Goal: Task Accomplishment & Management: Use online tool/utility

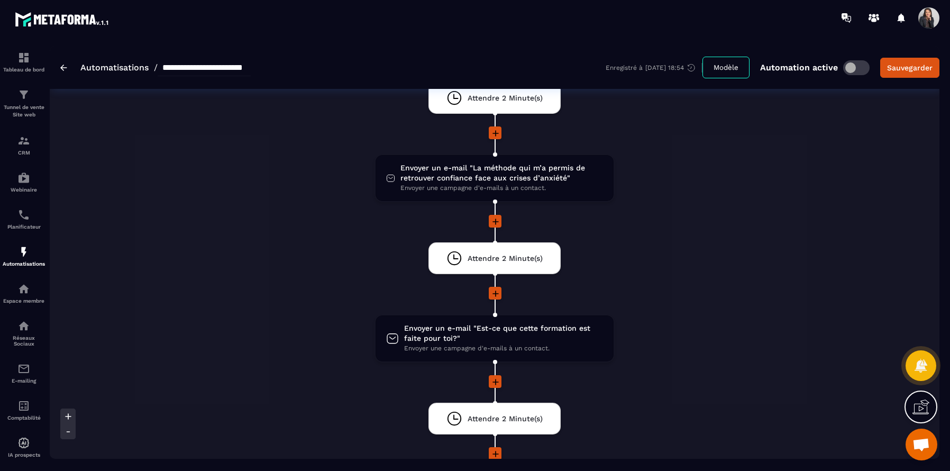
scroll to position [716, 0]
click at [504, 262] on span "Attendre 2 Minute(s)" at bounding box center [505, 259] width 75 height 10
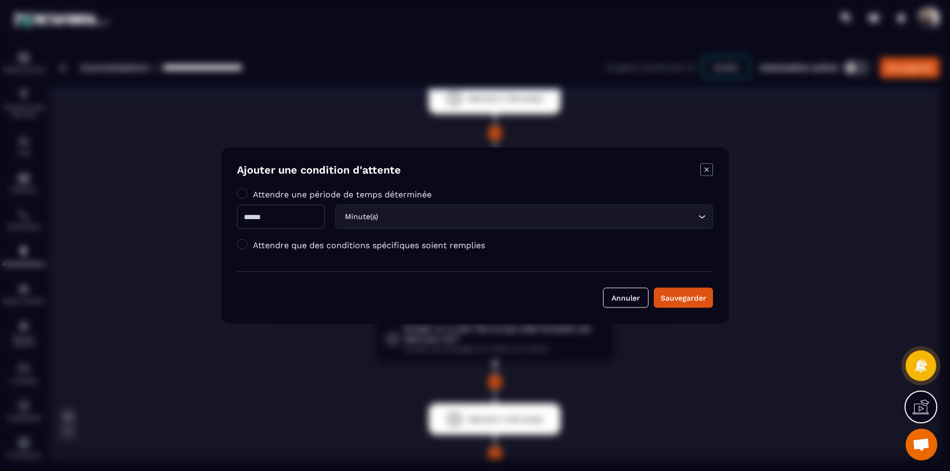
click at [255, 215] on input "*" at bounding box center [281, 217] width 88 height 24
drag, startPoint x: 255, startPoint y: 215, endPoint x: 229, endPoint y: 215, distance: 26.4
click at [229, 215] on div "Ajouter une condition d'attente Attendre une période de temps déterminée * Minu…" at bounding box center [475, 236] width 508 height 176
type input "*"
click at [703, 216] on icon "Search for option" at bounding box center [702, 217] width 11 height 11
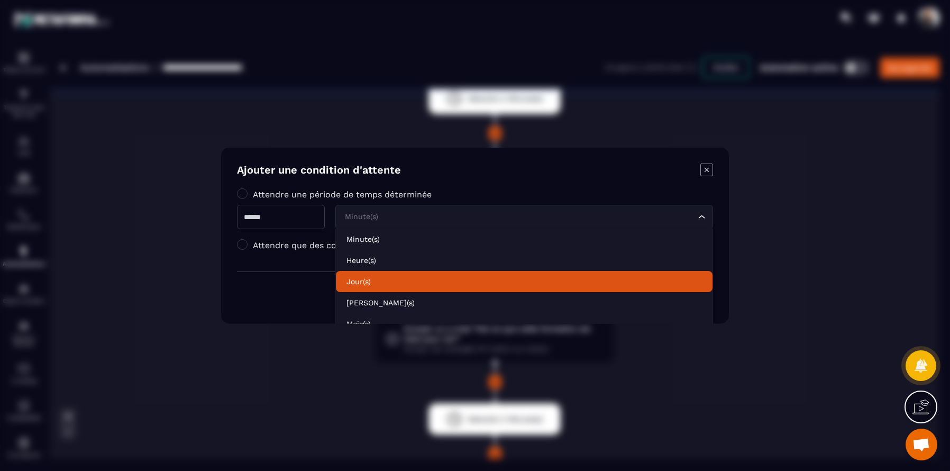
click at [571, 279] on p "Jour(s)" at bounding box center [523, 281] width 355 height 11
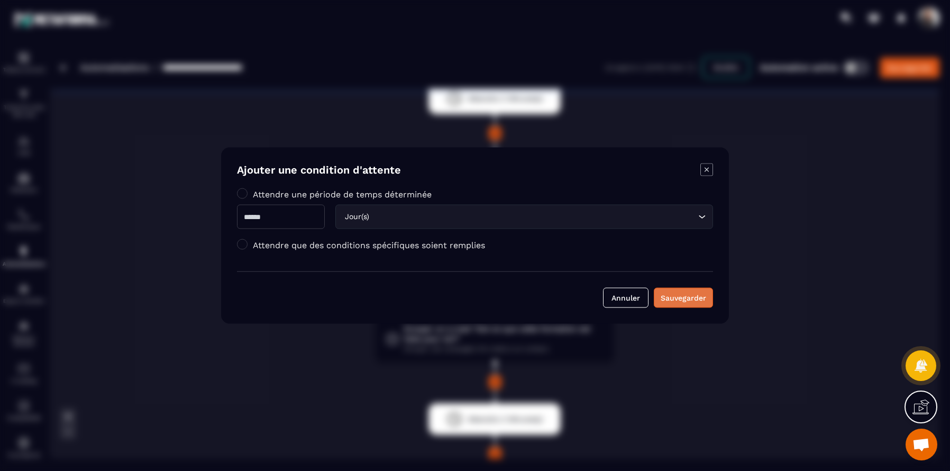
click at [681, 297] on div "Sauvegarder" at bounding box center [683, 297] width 45 height 11
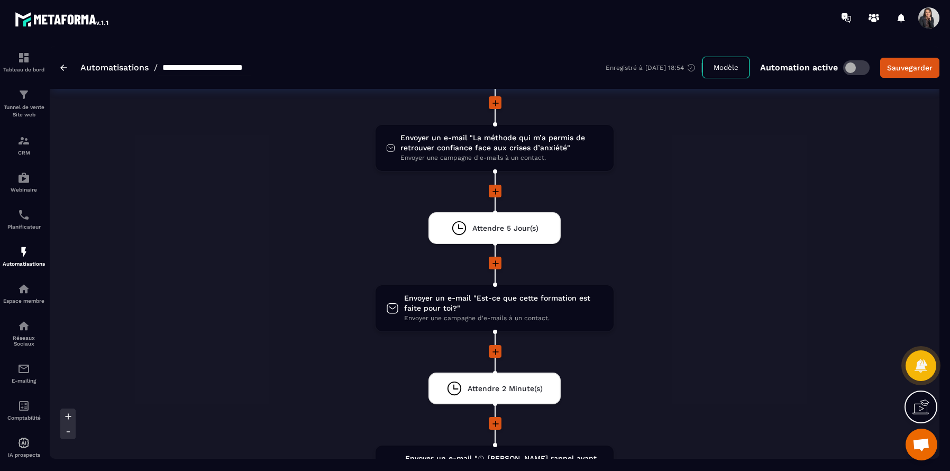
scroll to position [745, 0]
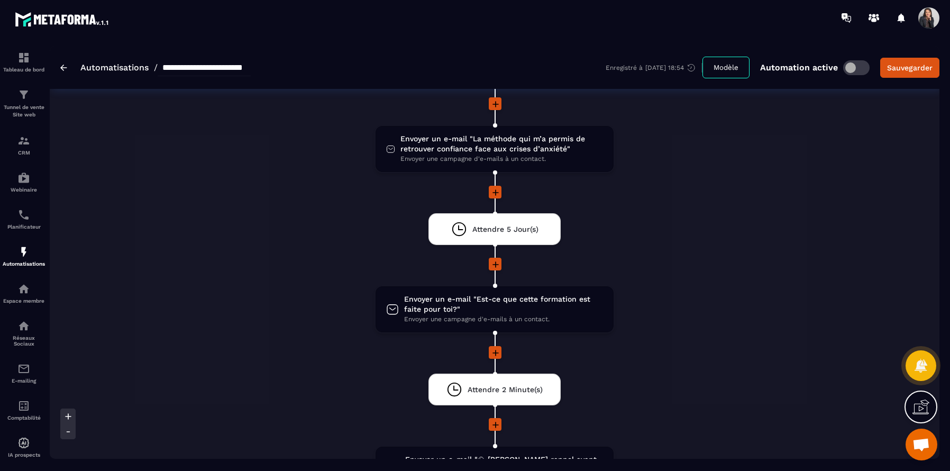
click at [496, 266] on icon at bounding box center [495, 264] width 11 height 11
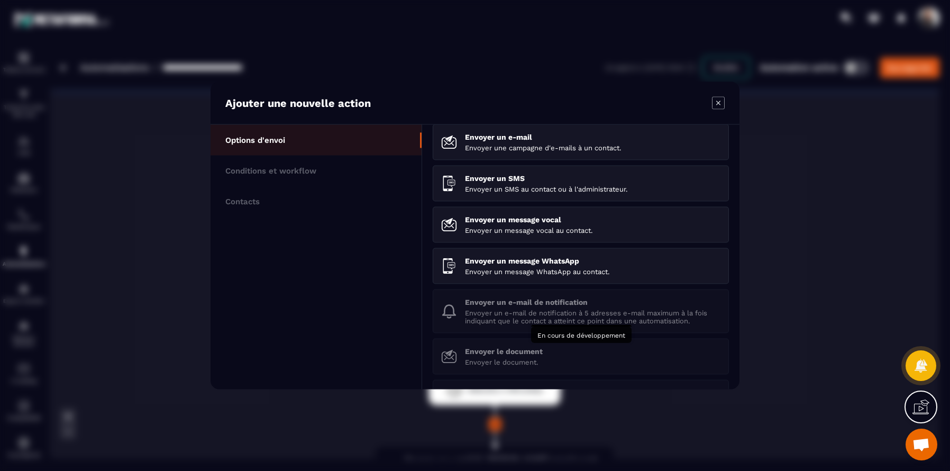
scroll to position [0, 0]
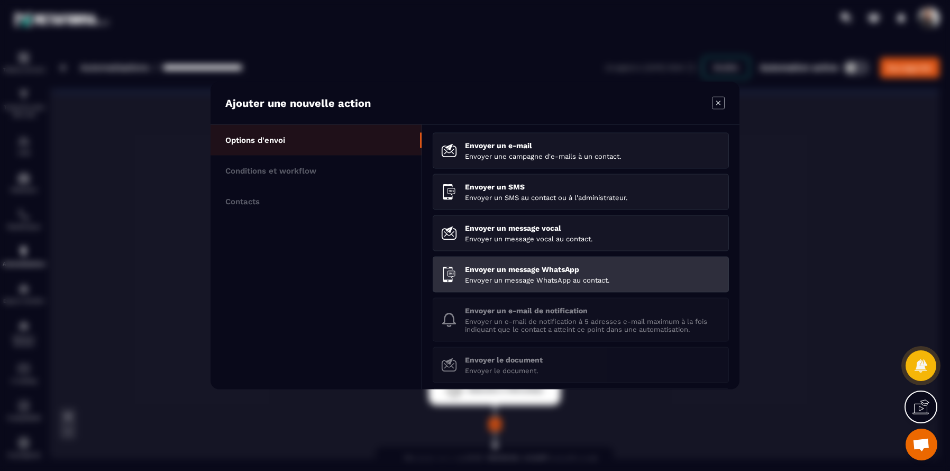
click at [600, 271] on p "Envoyer un message WhatsApp" at bounding box center [592, 269] width 255 height 8
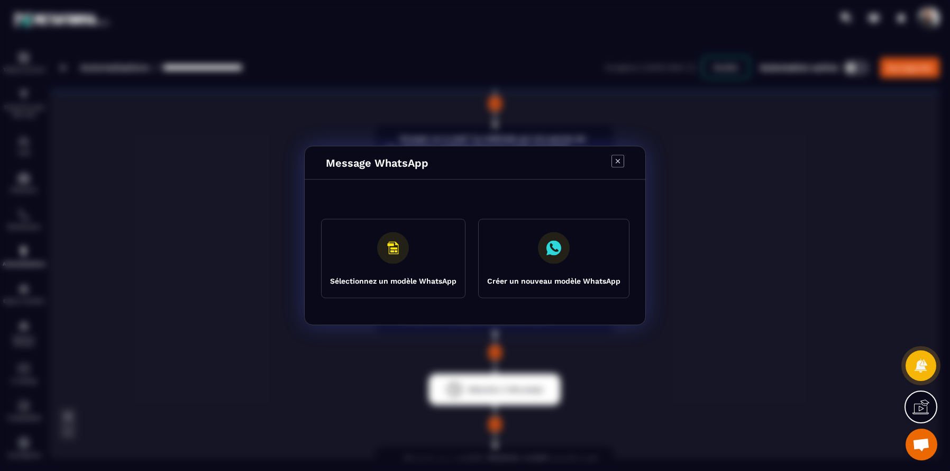
click at [400, 263] on icon "Modal window" at bounding box center [393, 248] width 32 height 32
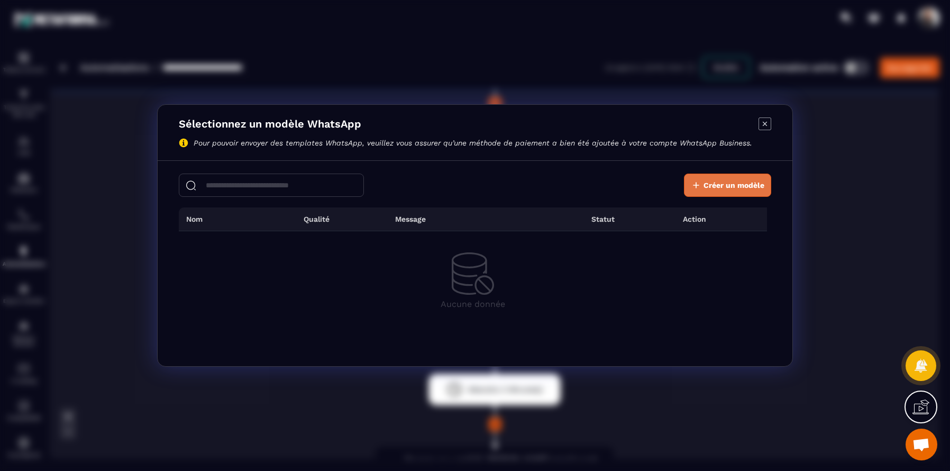
click at [736, 189] on span "Créer un modèle" at bounding box center [733, 185] width 61 height 11
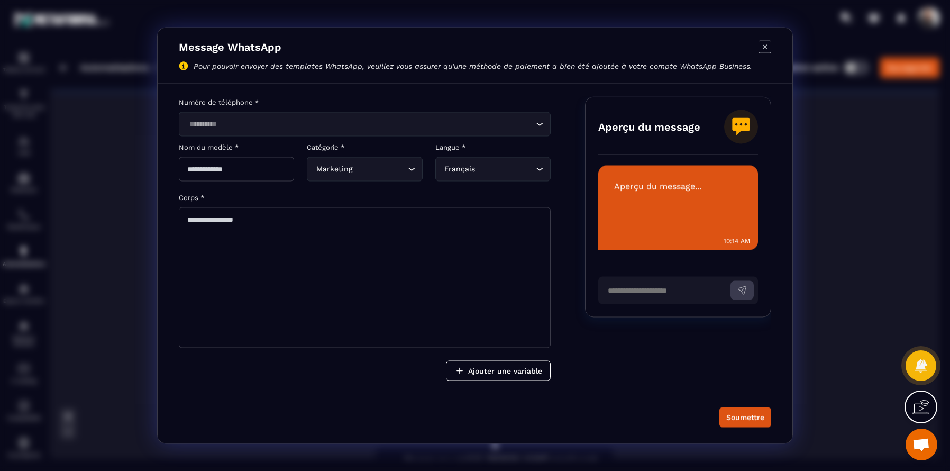
click at [767, 51] on icon "Modal window" at bounding box center [764, 47] width 13 height 13
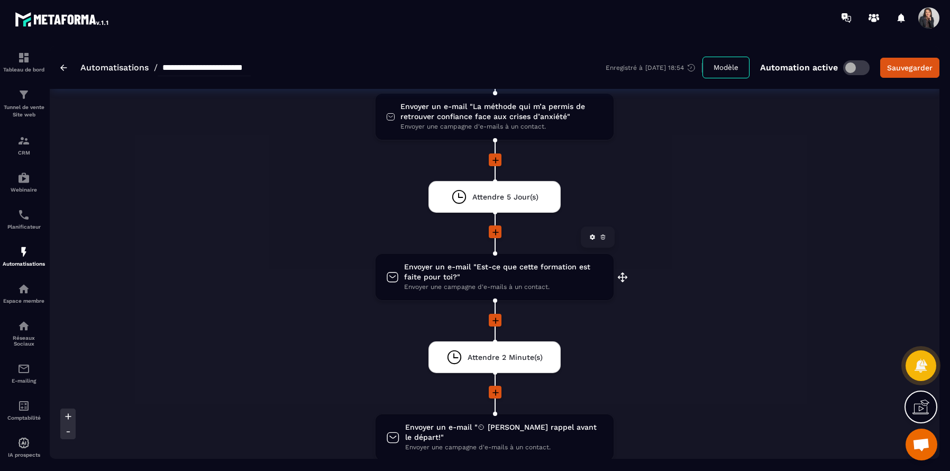
scroll to position [768, 0]
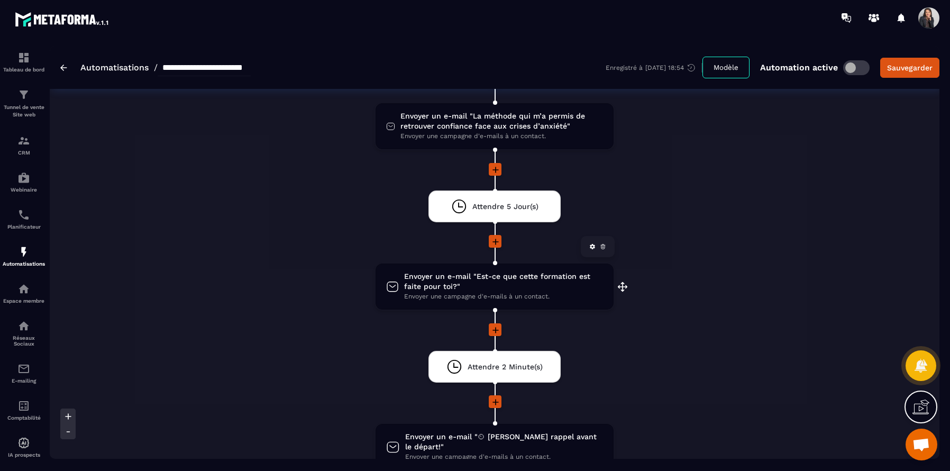
click at [528, 288] on span "Envoyer un e-mail "Est-ce que cette formation est faite pour toi?"" at bounding box center [503, 281] width 199 height 20
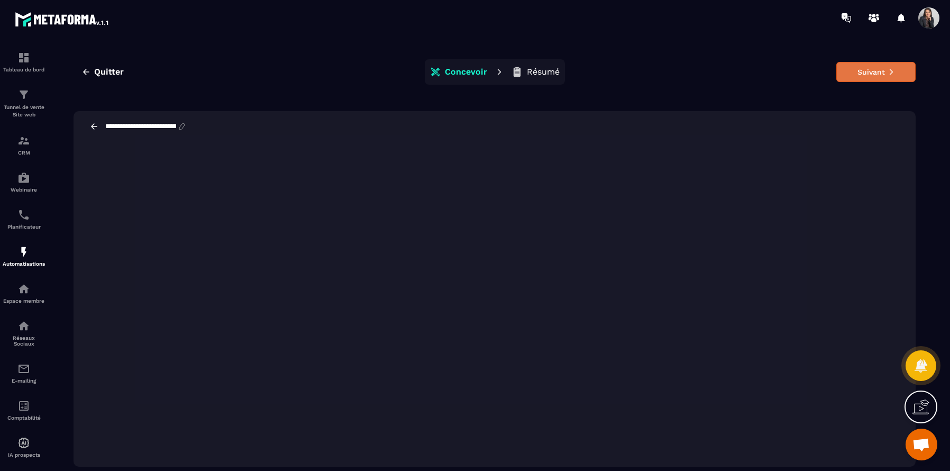
click at [877, 75] on button "Suivant" at bounding box center [875, 72] width 79 height 20
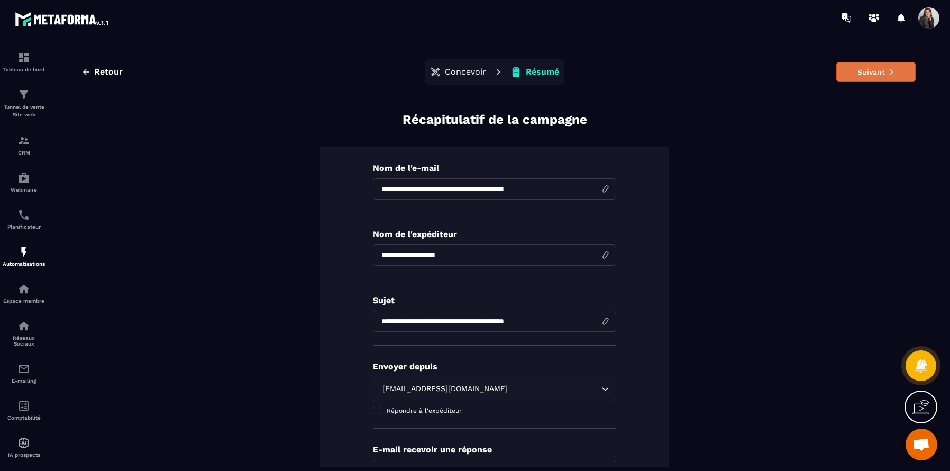
click at [872, 75] on button "Suivant" at bounding box center [875, 72] width 79 height 20
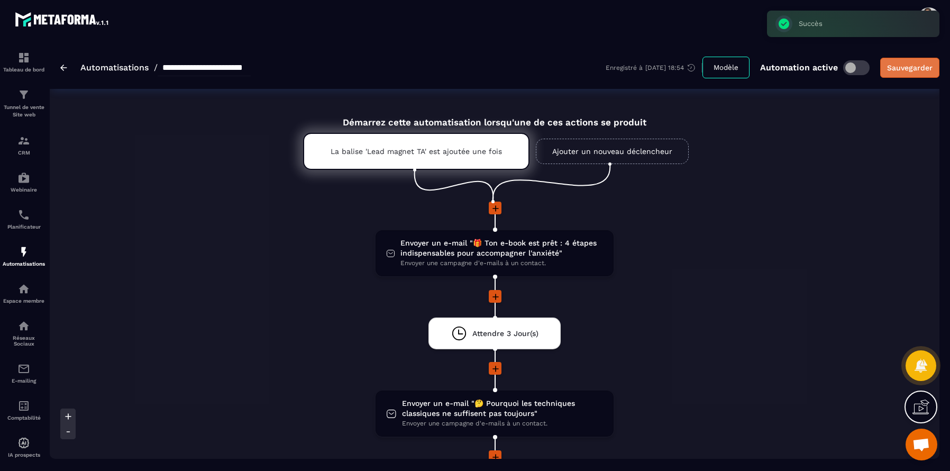
click at [914, 69] on div "Sauvegarder" at bounding box center [909, 67] width 45 height 11
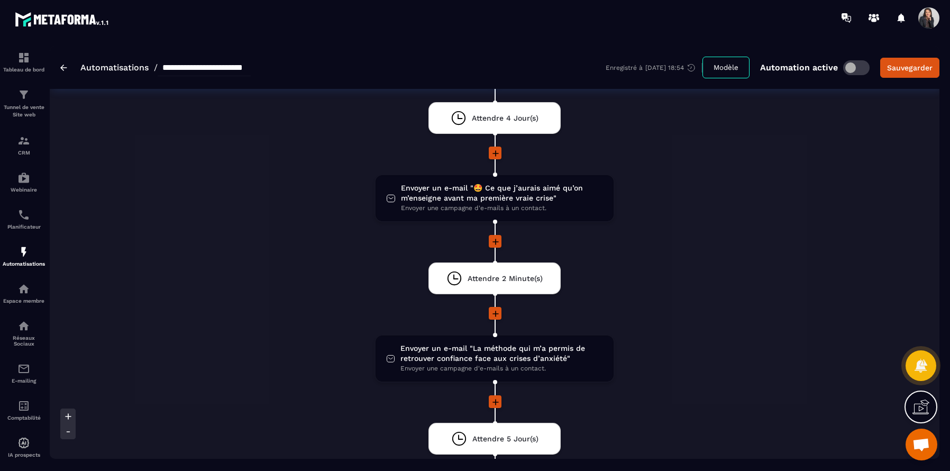
scroll to position [544, 0]
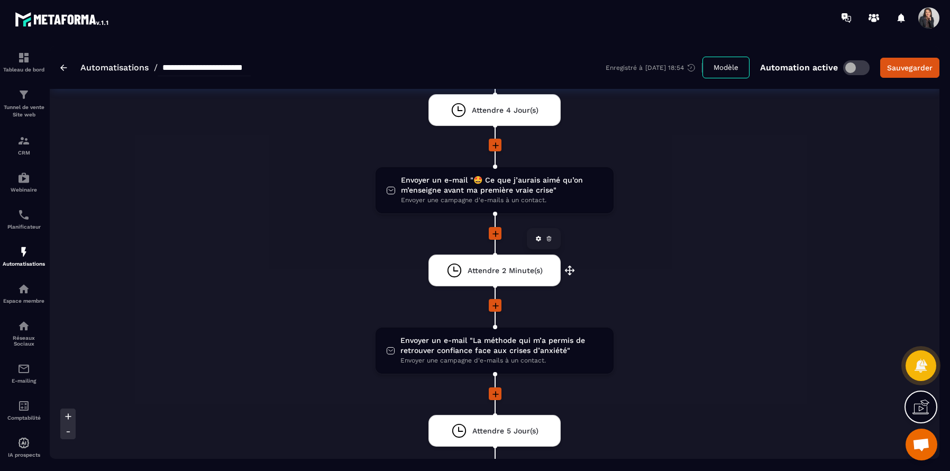
click at [523, 274] on span "Attendre 2 Minute(s)" at bounding box center [505, 271] width 75 height 10
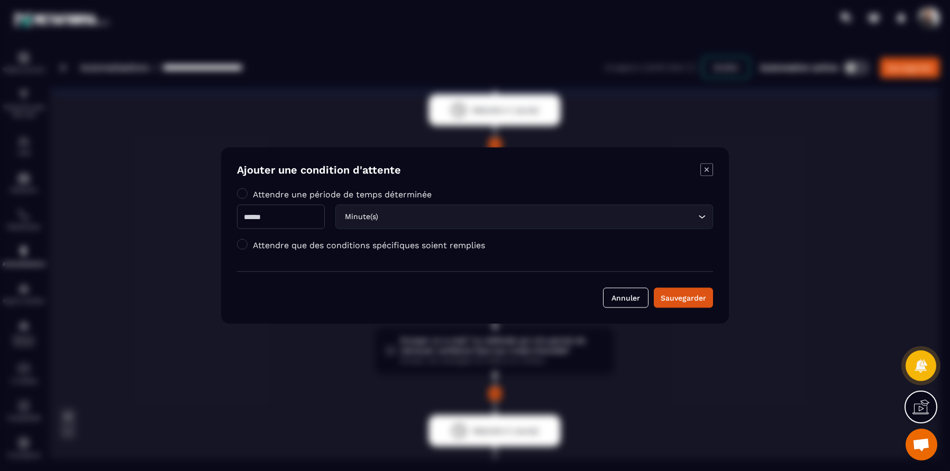
drag, startPoint x: 276, startPoint y: 217, endPoint x: 218, endPoint y: 213, distance: 57.2
click at [218, 213] on section "Ajouter une condition d'attente Attendre une période de temps déterminée * Minu…" at bounding box center [475, 235] width 950 height 471
type input "*"
click at [449, 217] on input "Search for option" at bounding box center [537, 217] width 315 height 12
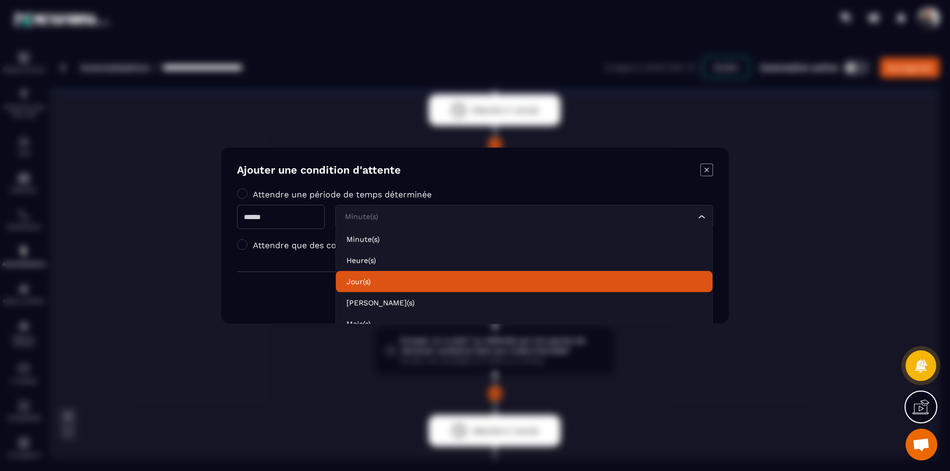
click at [374, 283] on p "Jour(s)" at bounding box center [523, 281] width 355 height 11
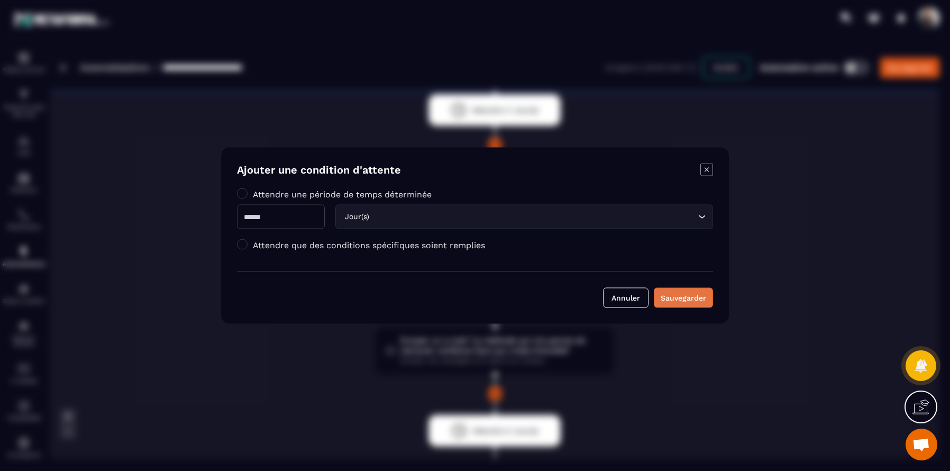
click at [700, 299] on div "Sauvegarder" at bounding box center [683, 297] width 45 height 11
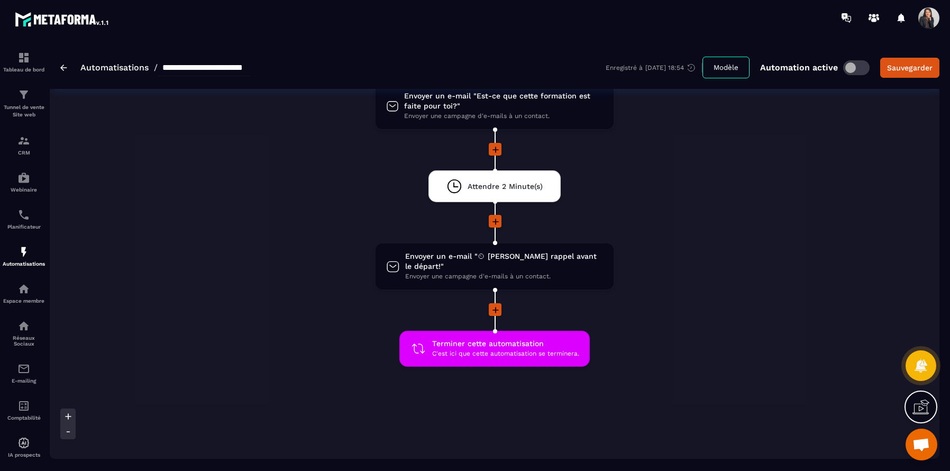
scroll to position [956, 0]
